Goal: Task Accomplishment & Management: Manage account settings

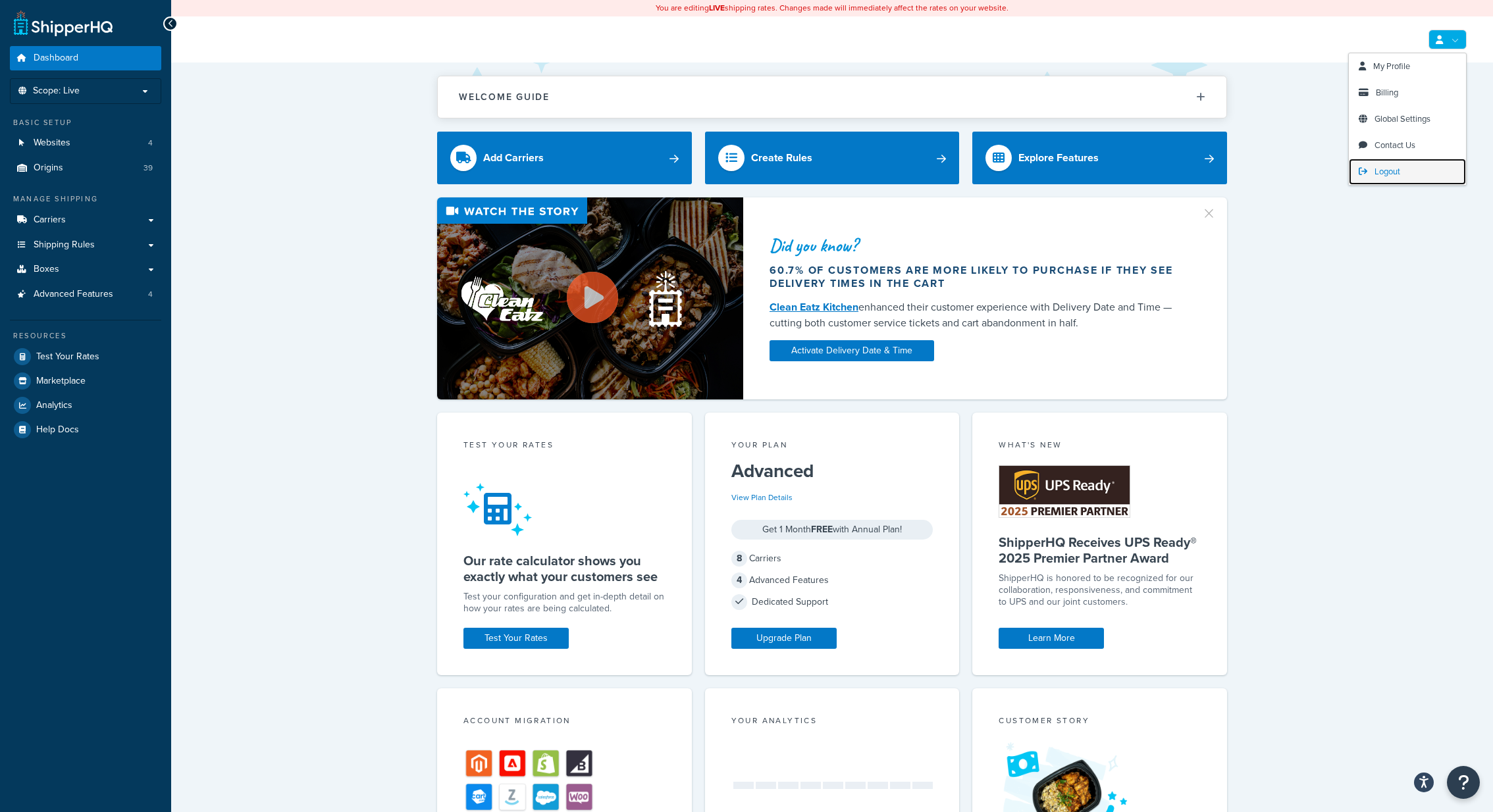
click at [1384, 167] on span "Logout" at bounding box center [1387, 172] width 26 height 12
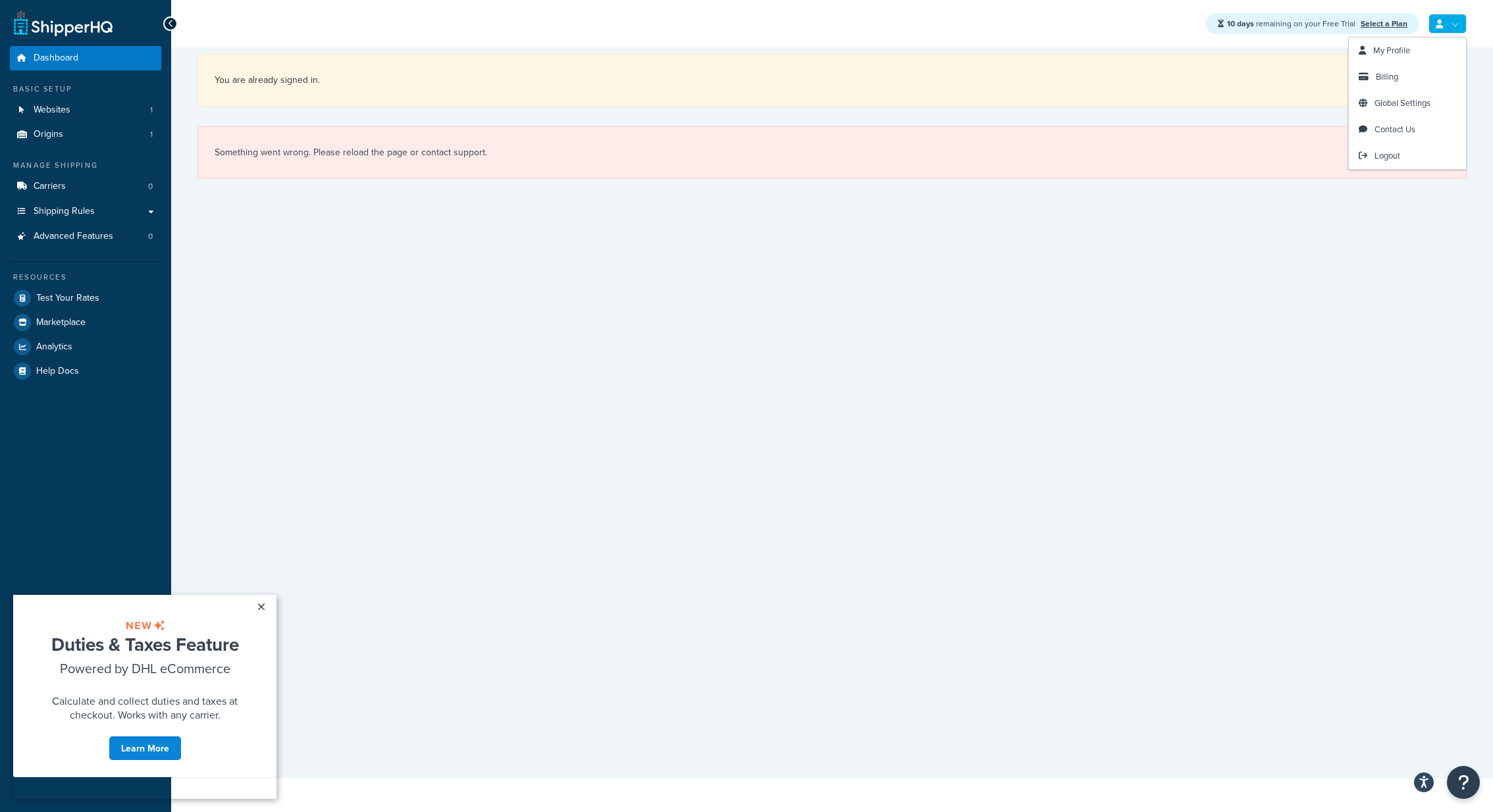
click at [1443, 19] on icon at bounding box center [1440, 24] width 7 height 9
click at [1411, 71] on link "Billing" at bounding box center [1407, 77] width 117 height 27
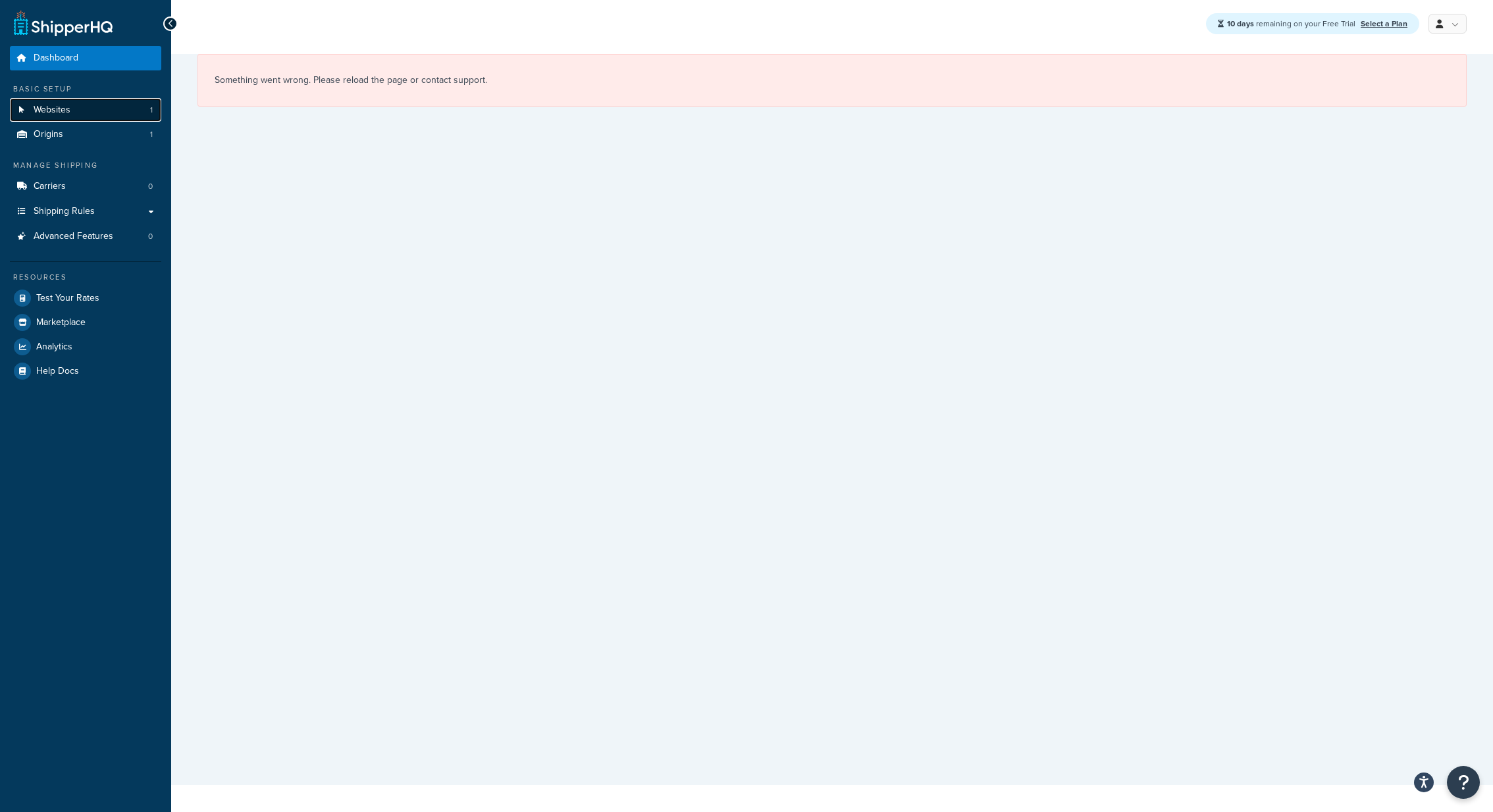
click at [76, 116] on link "Websites 1" at bounding box center [85, 111] width 151 height 25
